Goal: Register for event/course

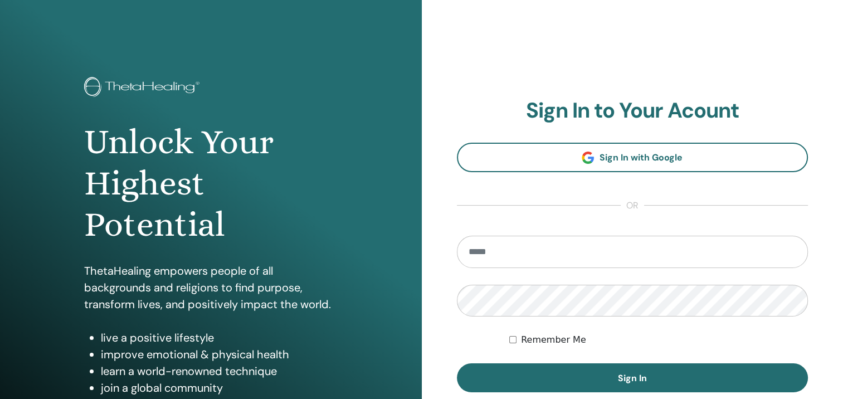
click at [489, 249] on input "email" at bounding box center [632, 252] width 351 height 32
type input "**********"
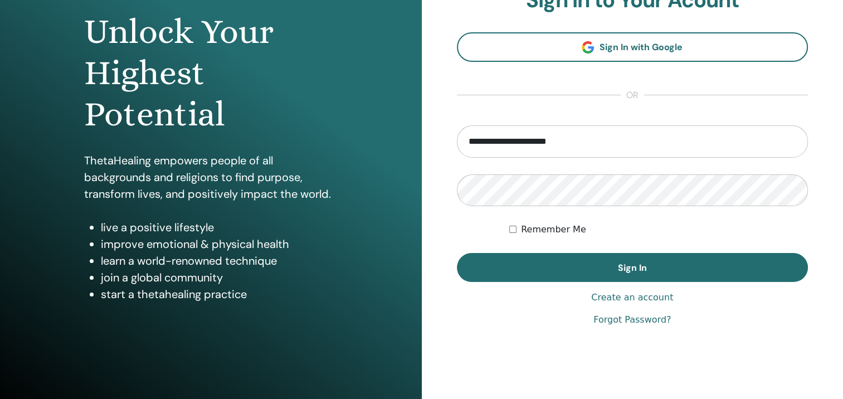
scroll to position [111, 0]
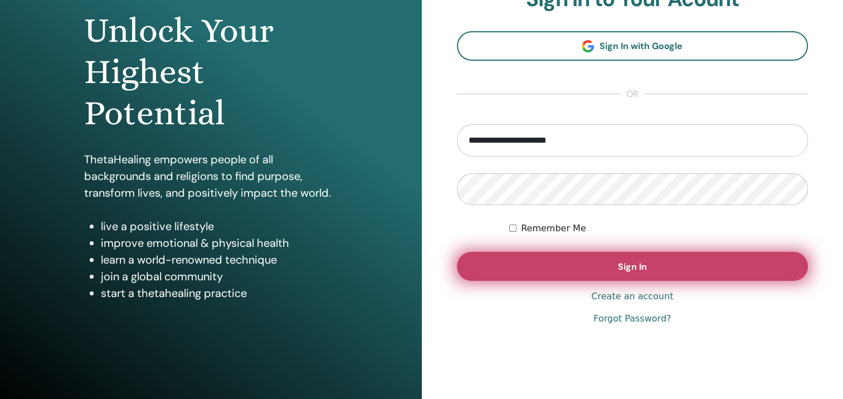
click at [629, 266] on span "Sign In" at bounding box center [632, 267] width 29 height 12
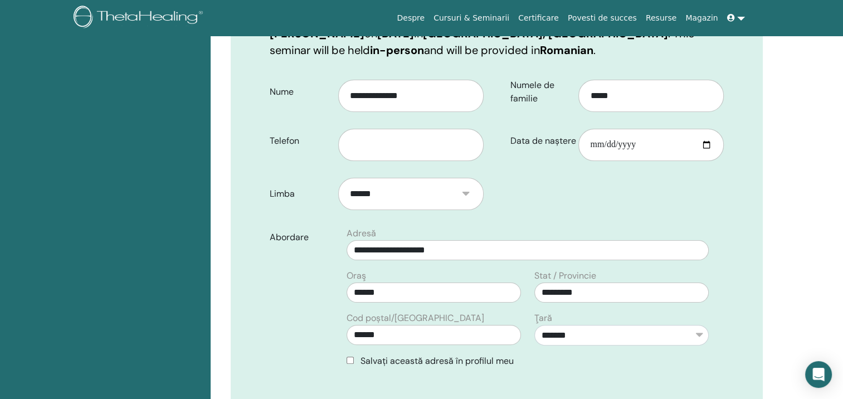
scroll to position [212, 0]
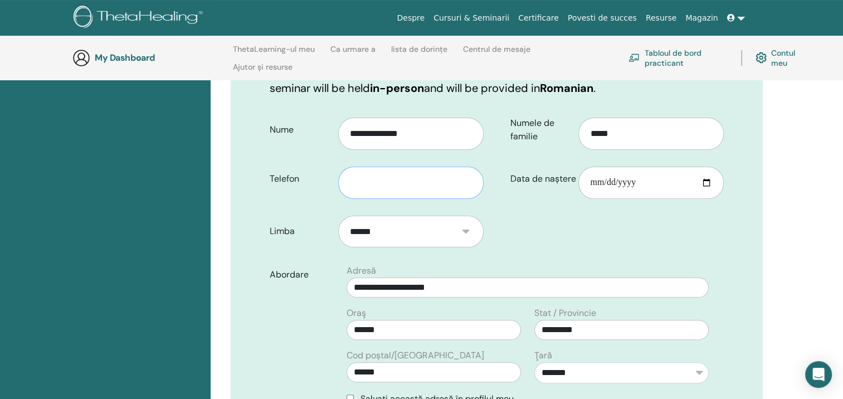
click at [425, 183] on input "text" at bounding box center [410, 183] width 145 height 32
type input "**********"
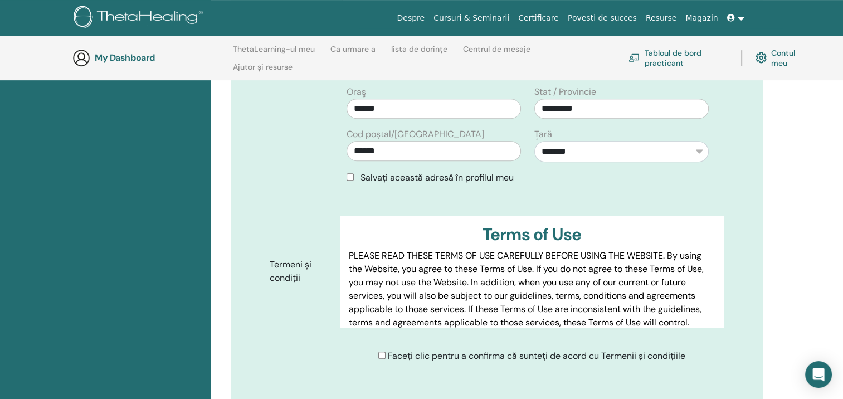
scroll to position [434, 0]
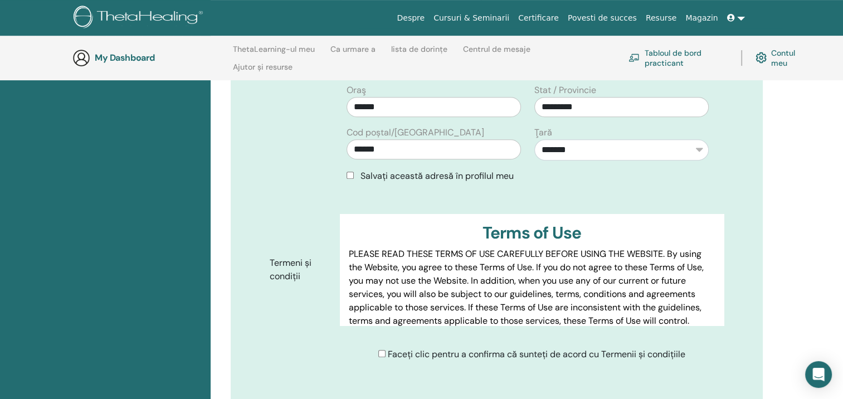
click at [347, 179] on div "Salvați această adresă în profilul meu" at bounding box center [527, 175] width 362 height 13
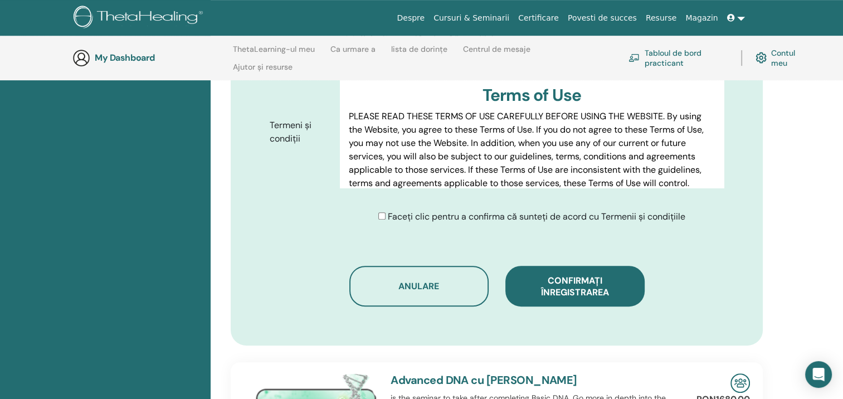
scroll to position [657, 0]
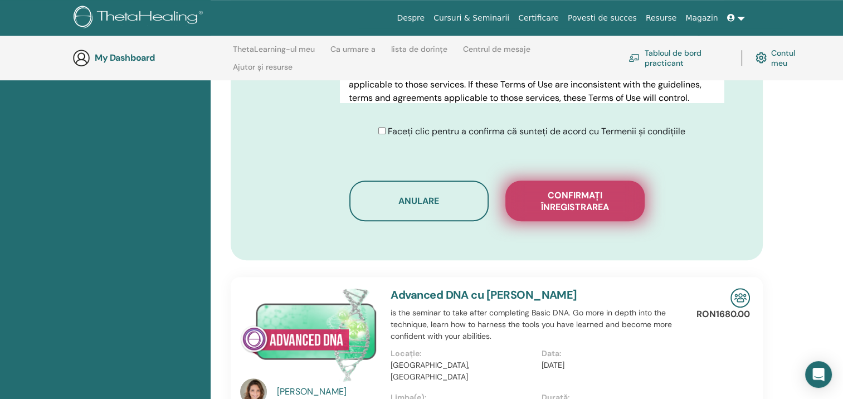
click at [591, 205] on span "Confirmați înregistrarea" at bounding box center [574, 200] width 111 height 23
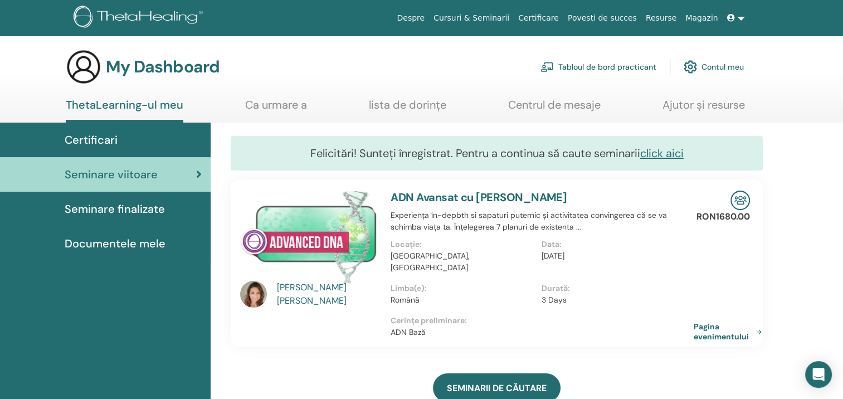
click at [745, 323] on link "Pagina evenimentului" at bounding box center [729, 331] width 72 height 20
